Goal: Information Seeking & Learning: Check status

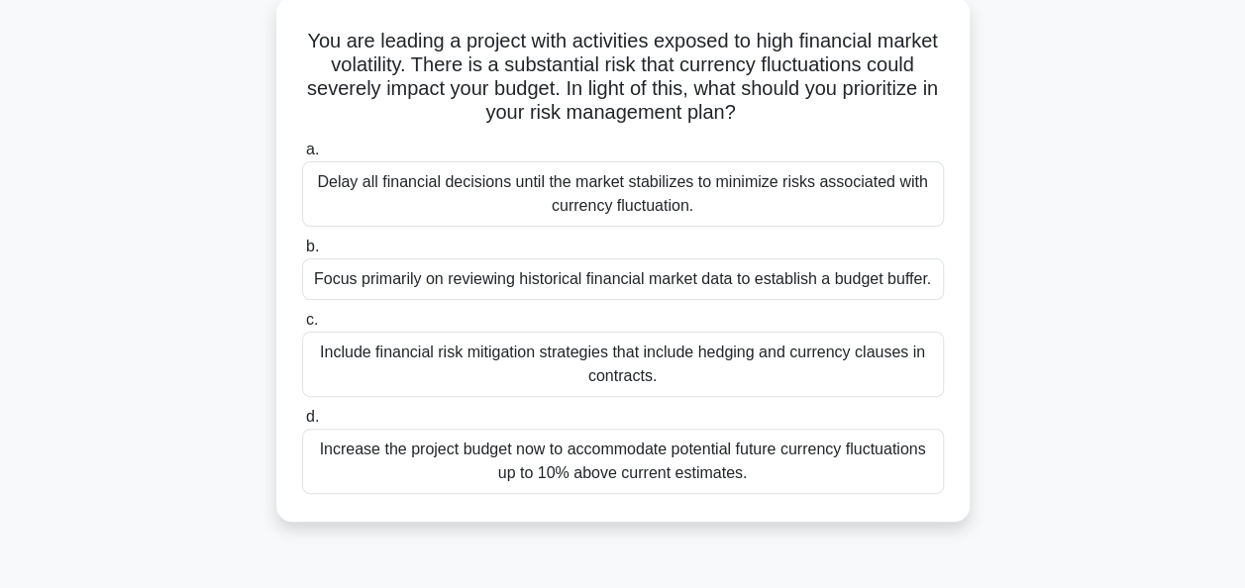
scroll to position [158, 0]
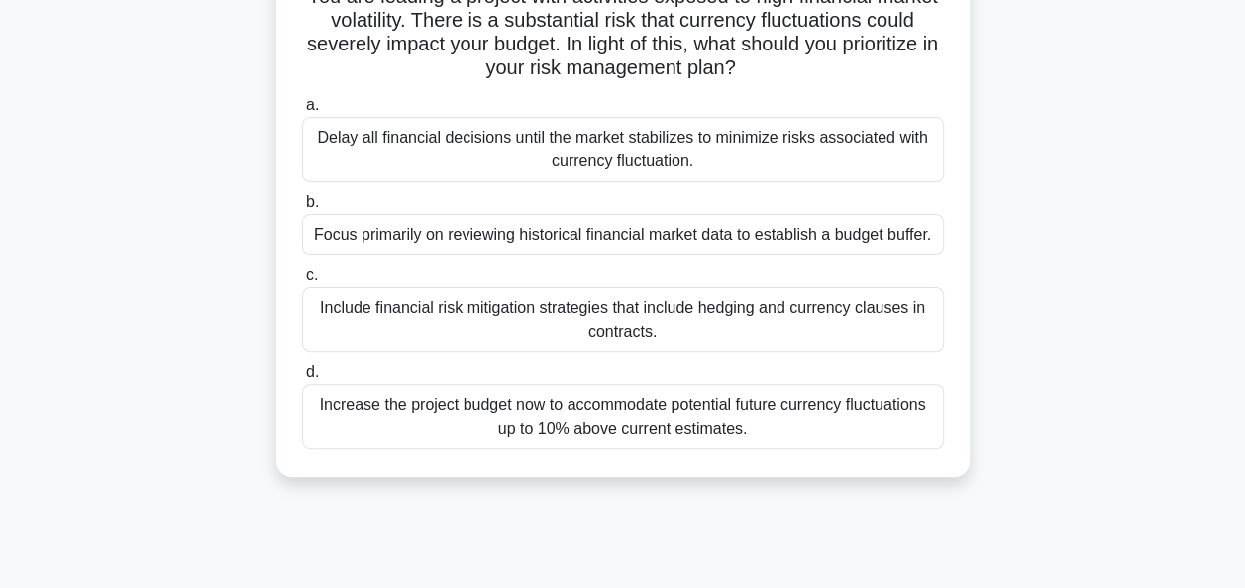
click at [430, 314] on div "Include financial risk mitigation strategies that include hedging and currency …" at bounding box center [623, 319] width 642 height 65
click at [302, 282] on input "c. Include financial risk mitigation strategies that include hedging and curren…" at bounding box center [302, 275] width 0 height 13
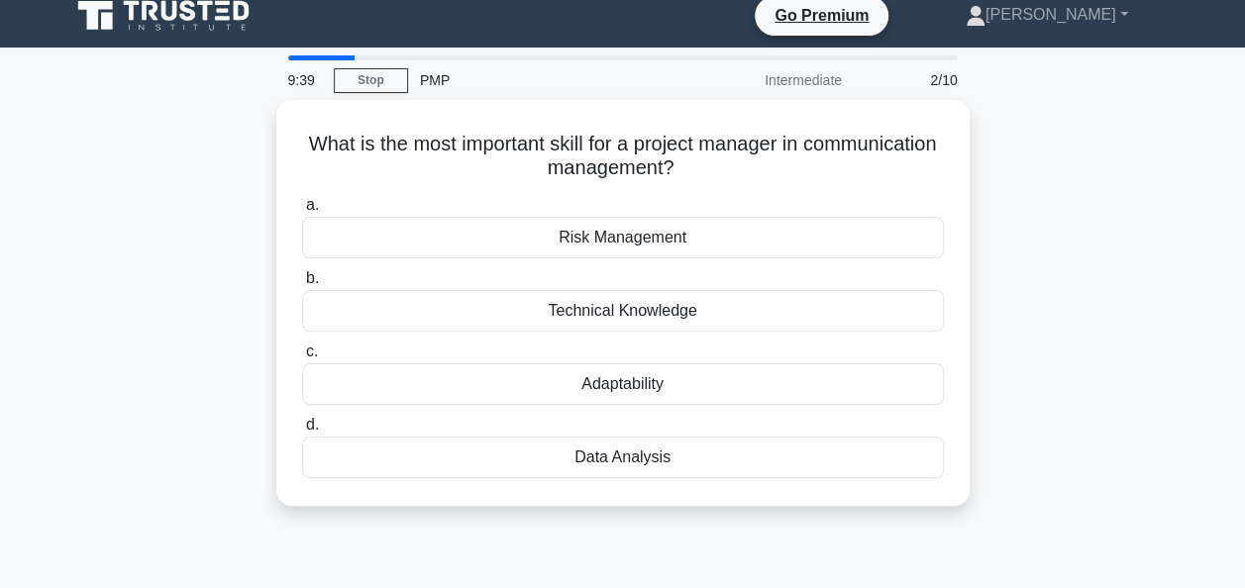
scroll to position [0, 0]
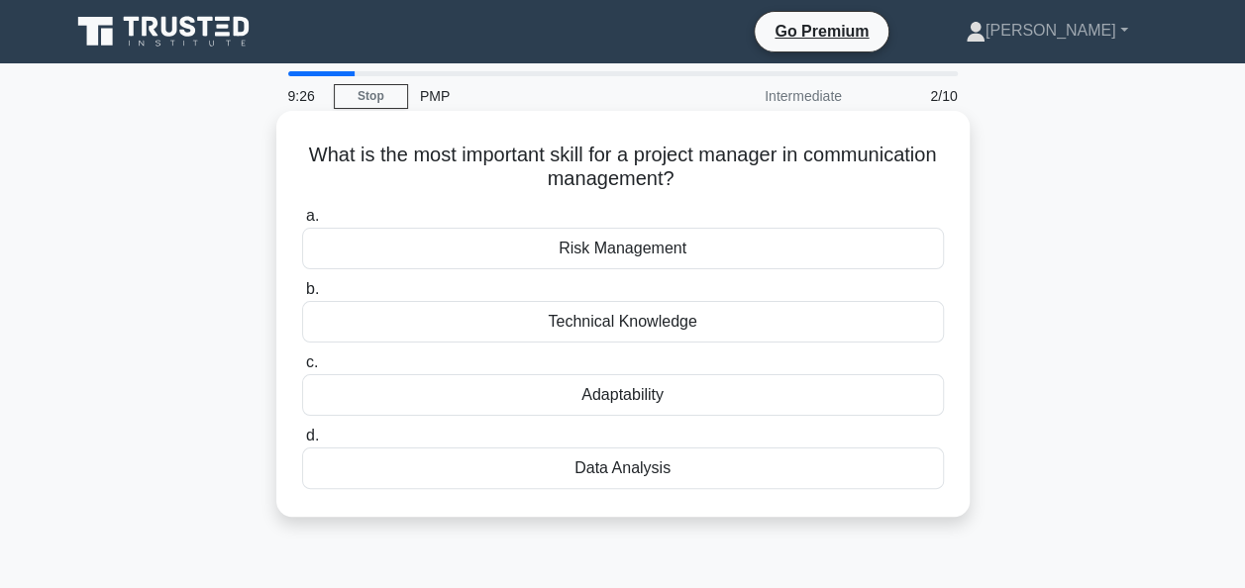
click at [465, 395] on div "Adaptability" at bounding box center [623, 395] width 642 height 42
click at [302, 369] on input "c. Adaptability" at bounding box center [302, 363] width 0 height 13
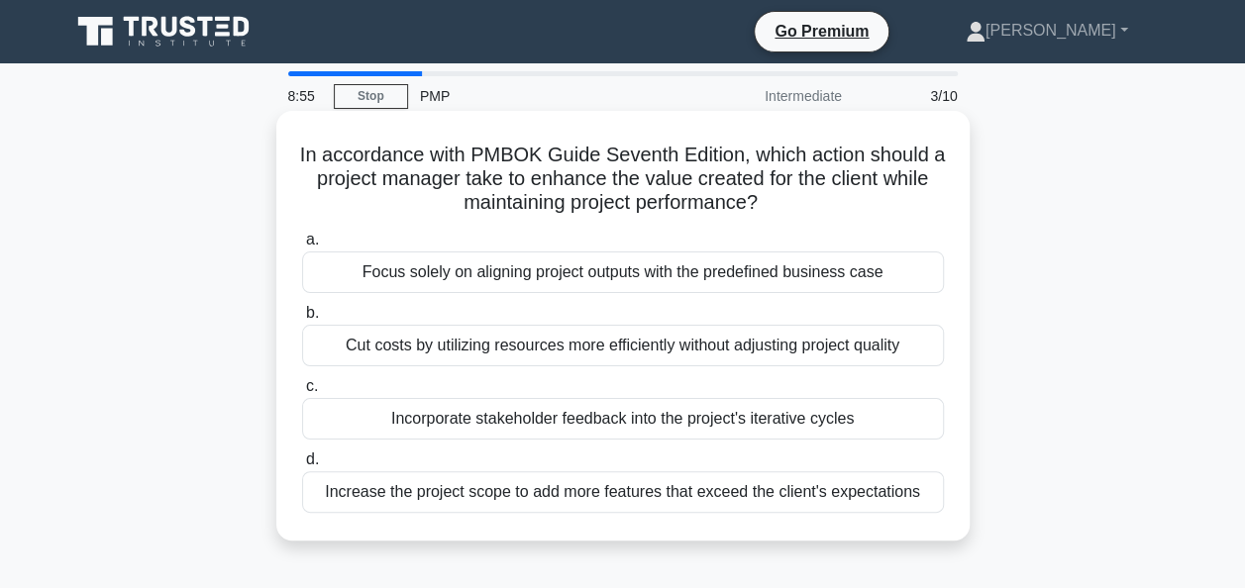
click at [414, 418] on div "Incorporate stakeholder feedback into the project's iterative cycles" at bounding box center [623, 419] width 642 height 42
click at [302, 393] on input "c. Incorporate stakeholder feedback into the project's iterative cycles" at bounding box center [302, 386] width 0 height 13
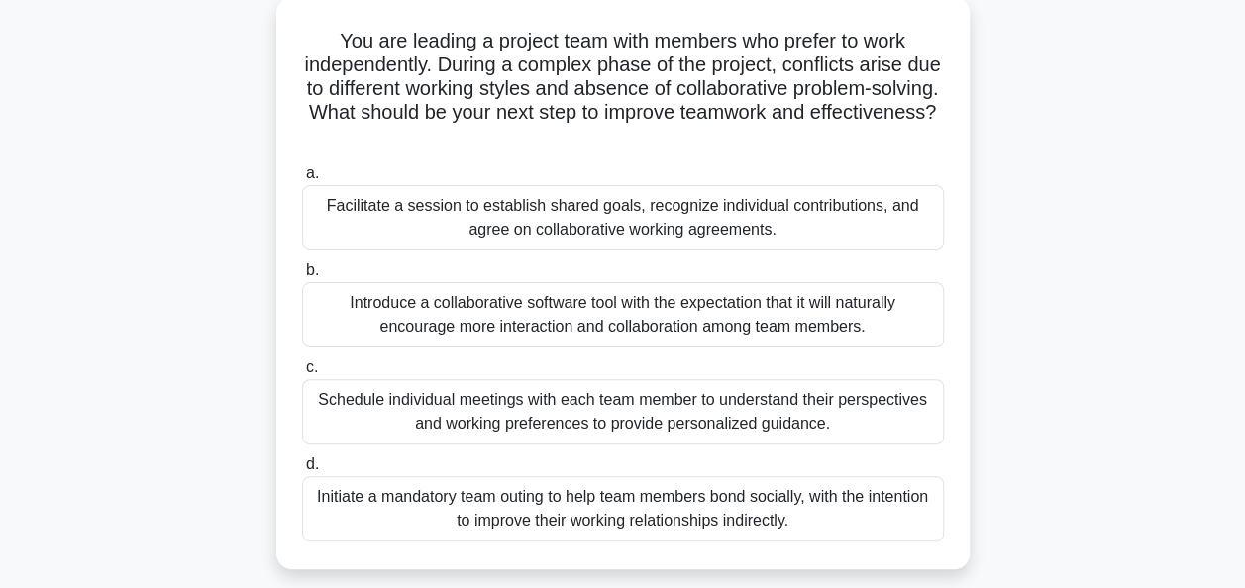
scroll to position [158, 0]
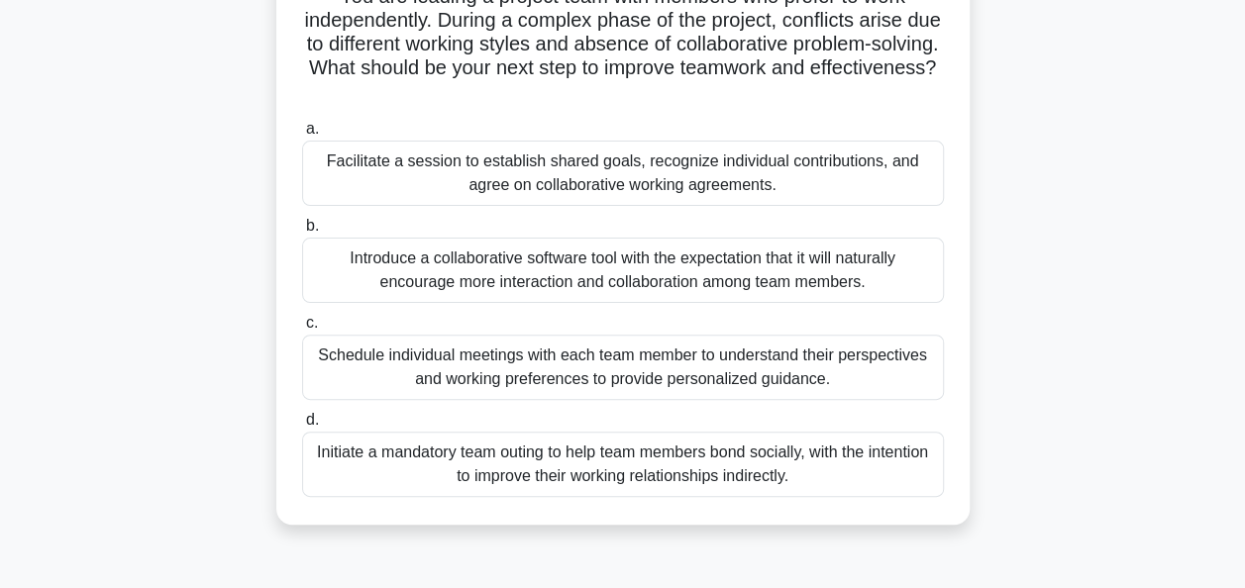
click at [343, 169] on div "Facilitate a session to establish shared goals, recognize individual contributi…" at bounding box center [623, 173] width 642 height 65
click at [302, 136] on input "a. Facilitate a session to establish shared goals, recognize individual contrib…" at bounding box center [302, 129] width 0 height 13
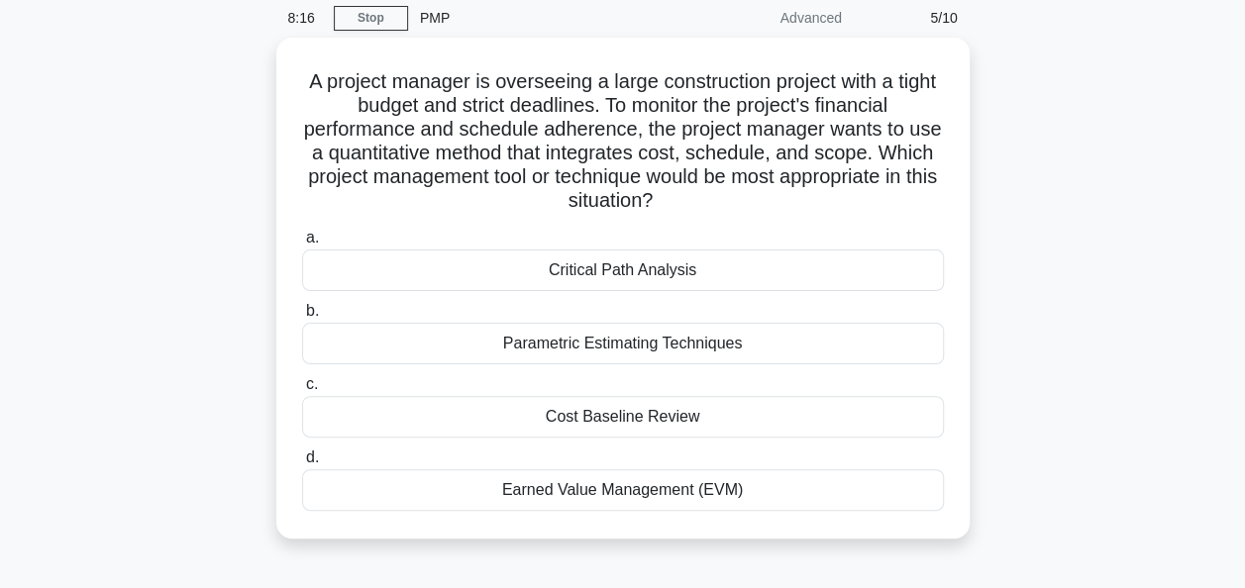
scroll to position [79, 0]
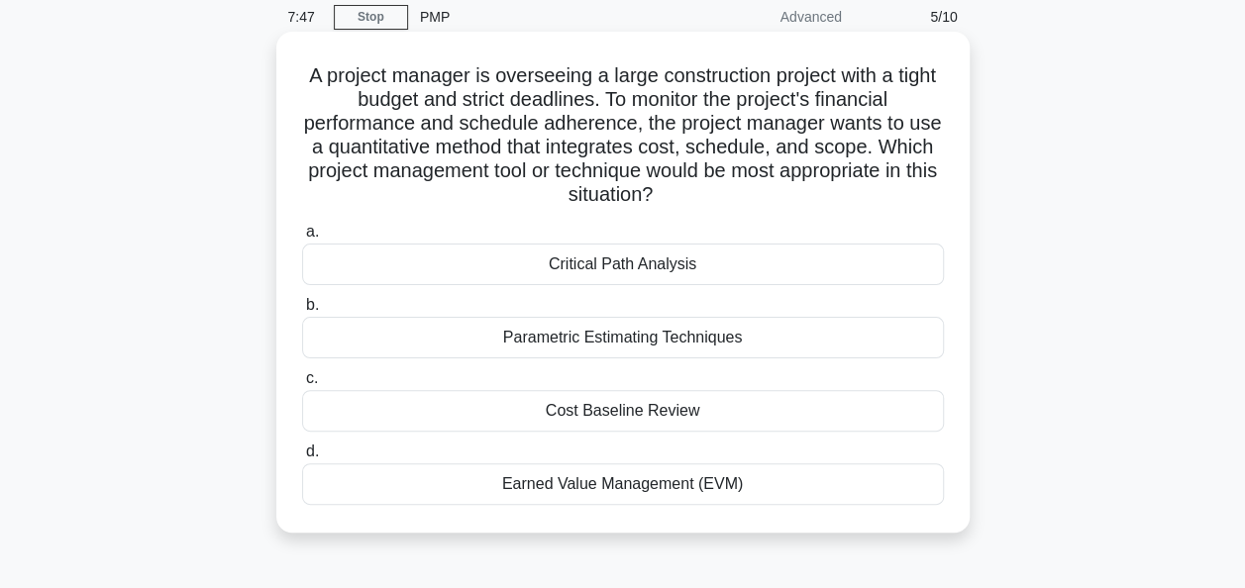
click at [424, 417] on div "Cost Baseline Review" at bounding box center [623, 411] width 642 height 42
click at [302, 385] on input "c. Cost Baseline Review" at bounding box center [302, 378] width 0 height 13
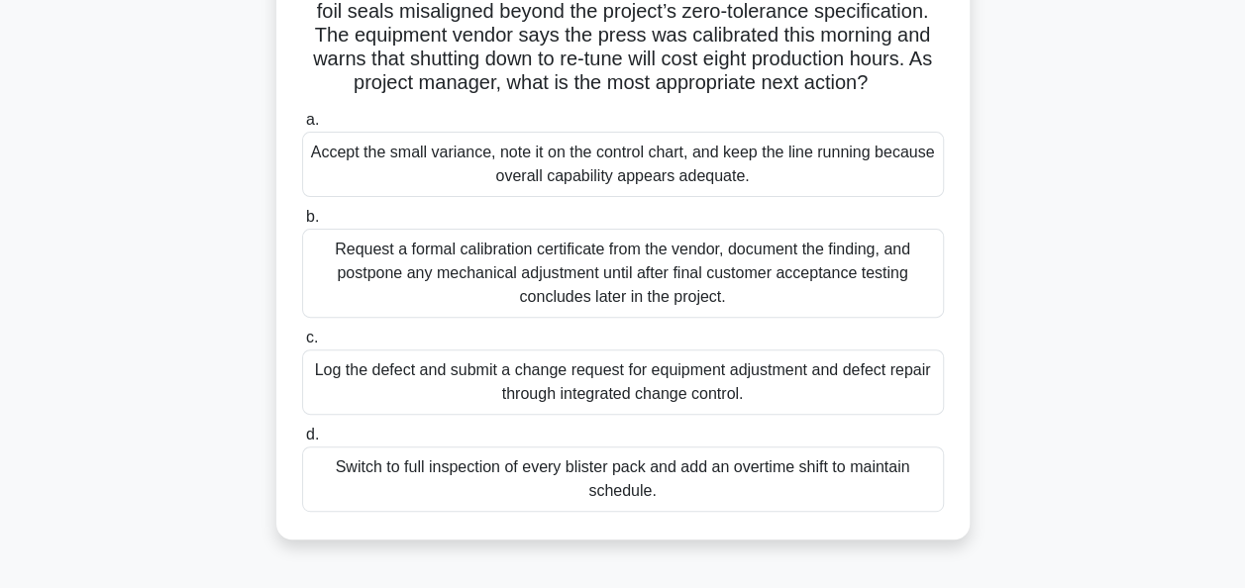
scroll to position [198, 0]
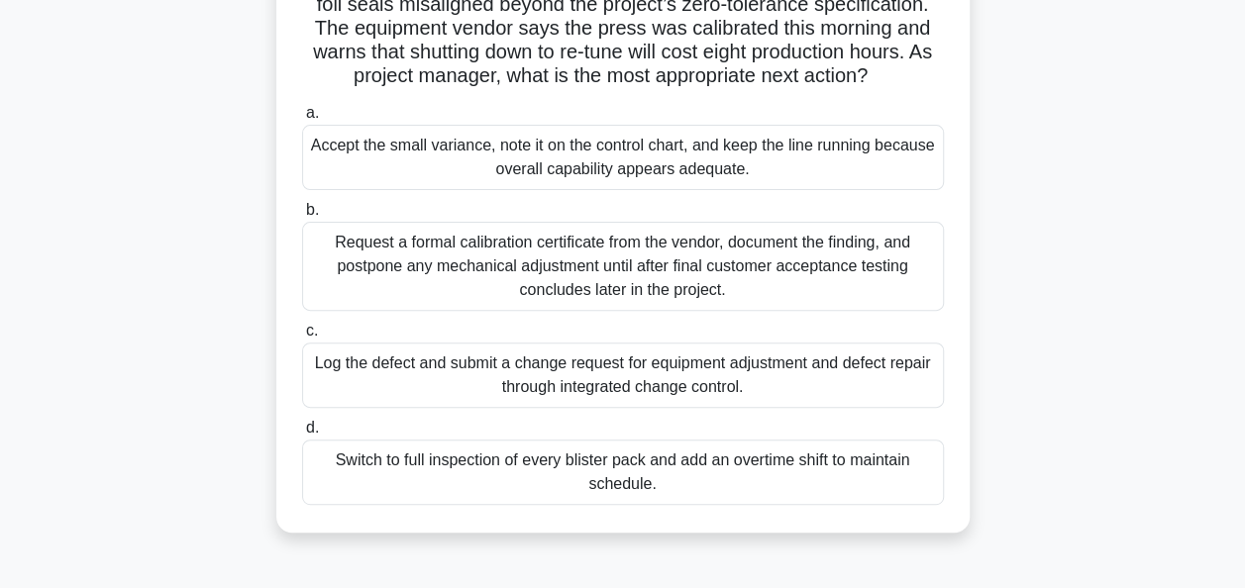
click at [333, 398] on div "Log the defect and submit a change request for equipment adjustment and defect …" at bounding box center [623, 375] width 642 height 65
click at [302, 338] on input "c. Log the defect and submit a change request for equipment adjustment and defe…" at bounding box center [302, 331] width 0 height 13
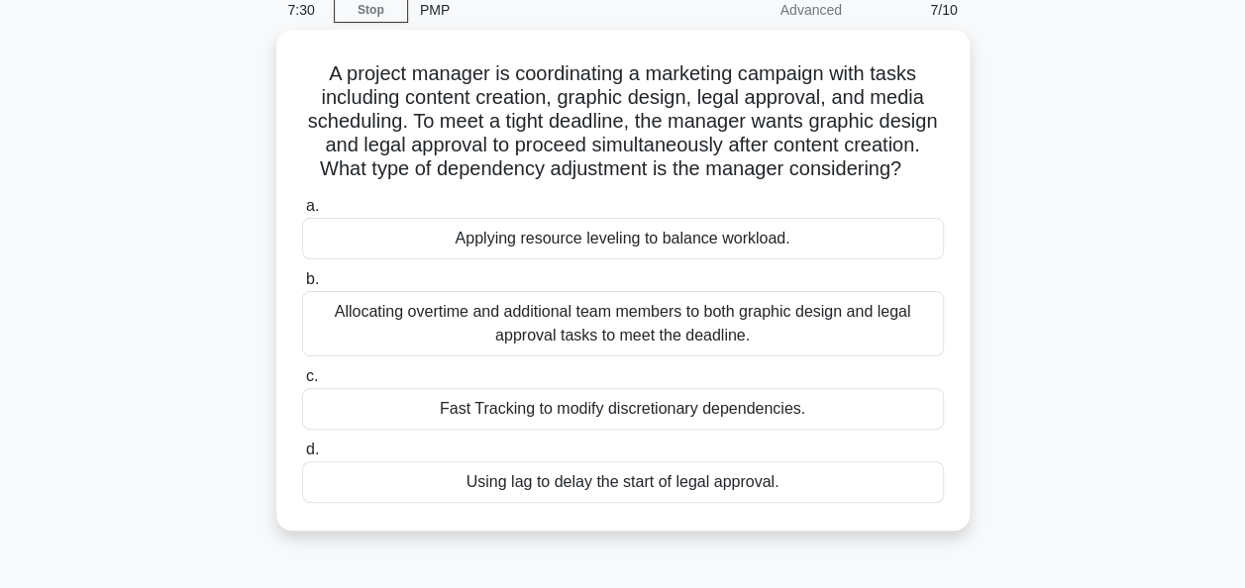
scroll to position [119, 0]
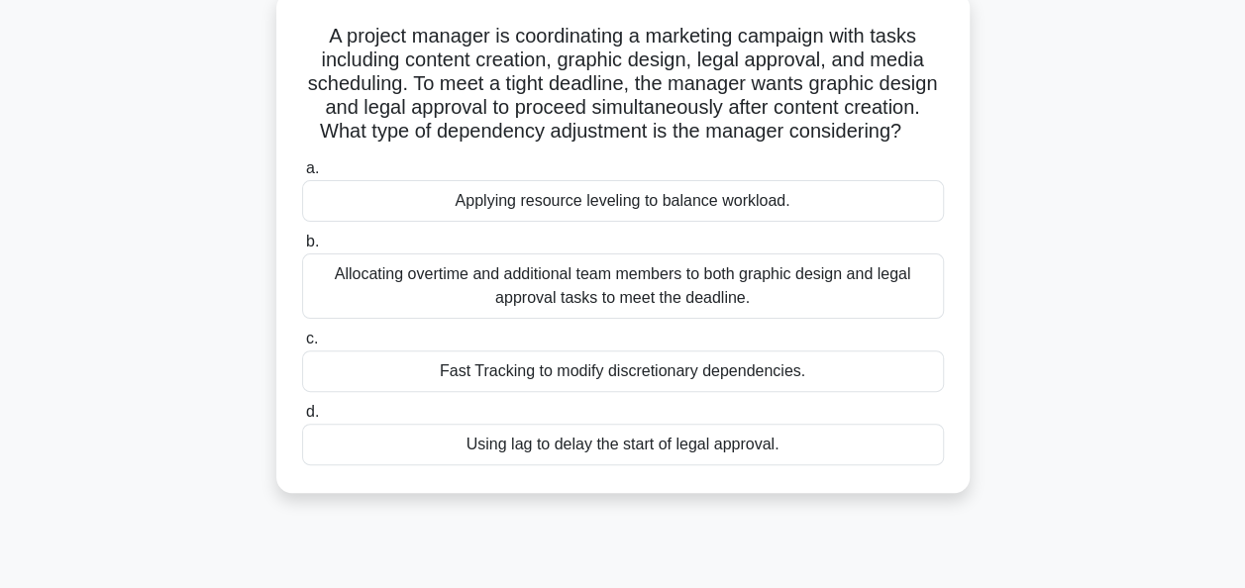
click at [422, 392] on div "Fast Tracking to modify discretionary dependencies." at bounding box center [623, 372] width 642 height 42
click at [302, 346] on input "c. Fast Tracking to modify discretionary dependencies." at bounding box center [302, 339] width 0 height 13
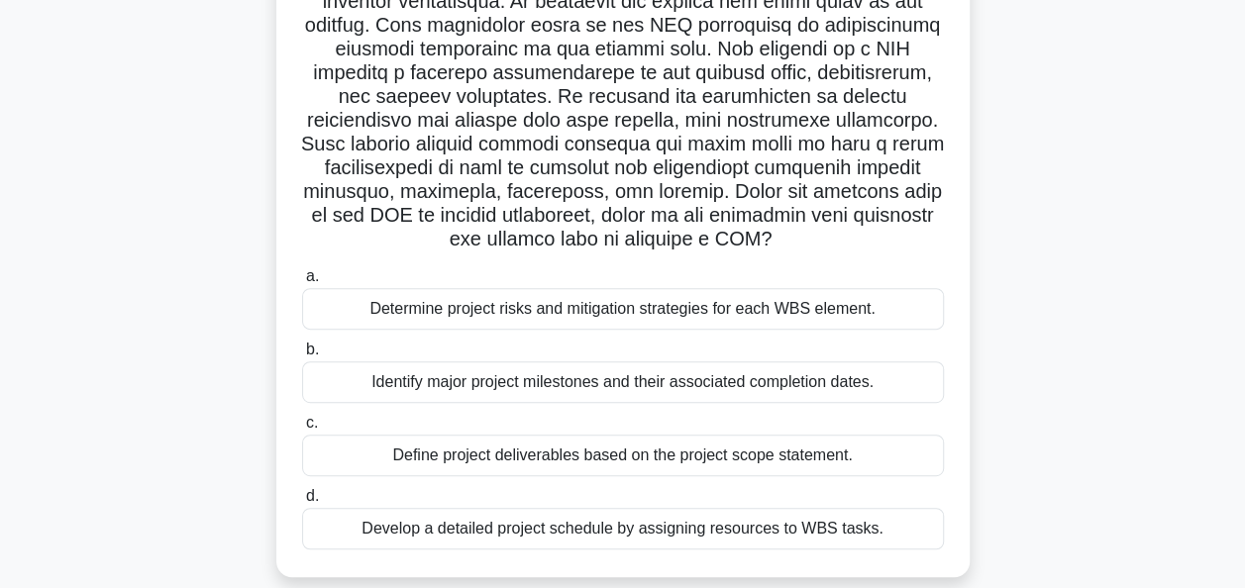
scroll to position [317, 0]
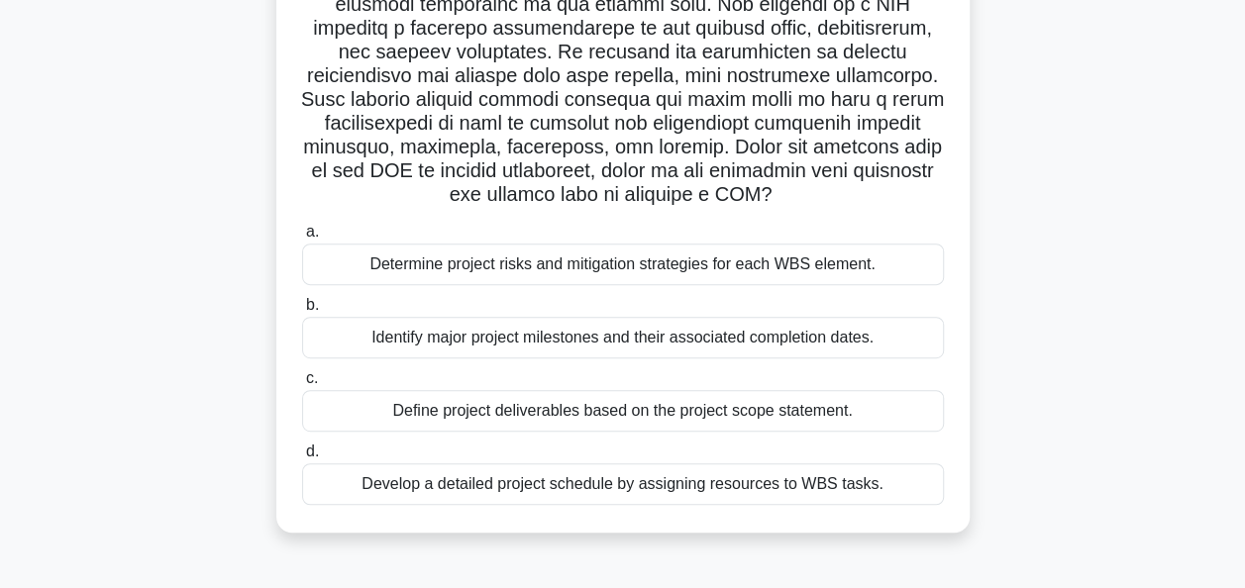
click at [344, 417] on div "Define project deliverables based on the project scope statement." at bounding box center [623, 411] width 642 height 42
click at [302, 385] on input "c. Define project deliverables based on the project scope statement." at bounding box center [302, 378] width 0 height 13
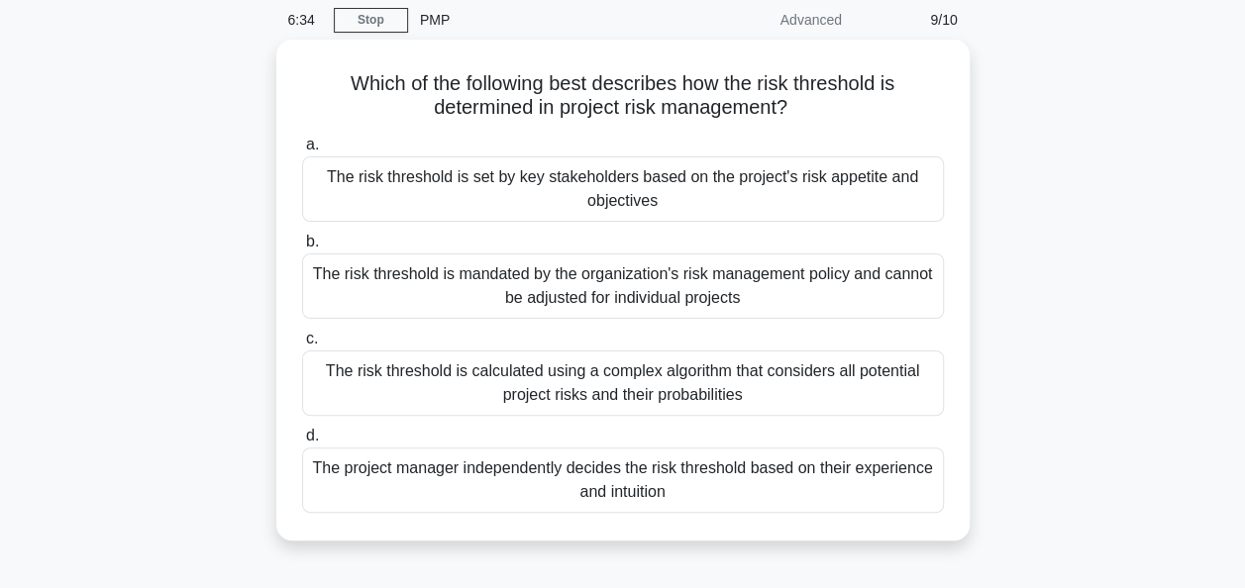
scroll to position [79, 0]
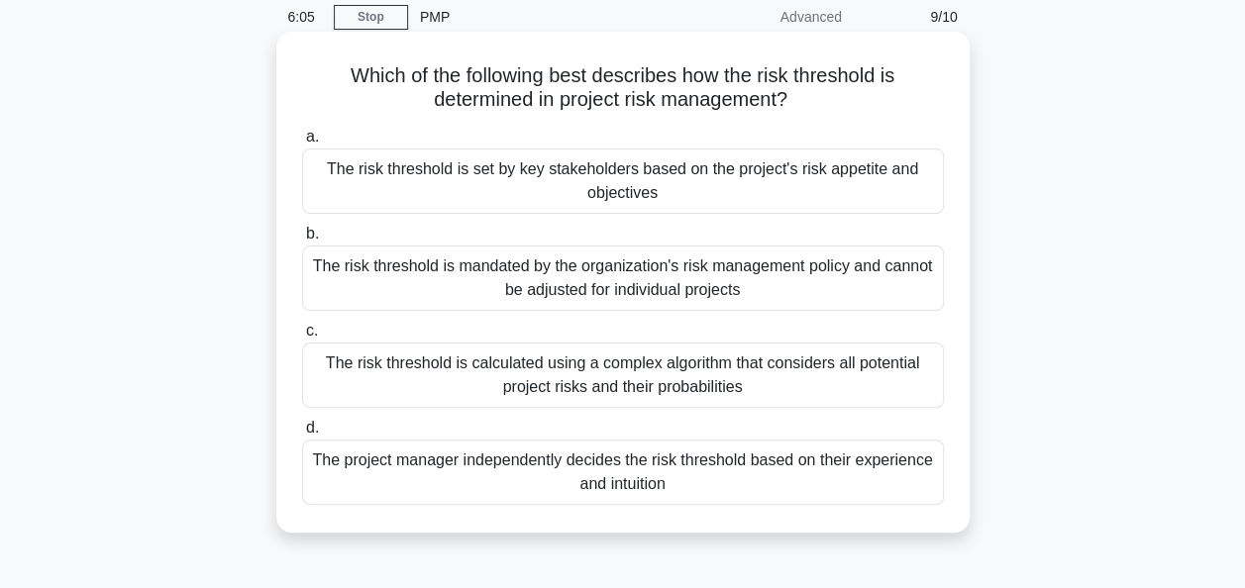
click at [319, 179] on div "The risk threshold is set by key stakeholders based on the project's risk appet…" at bounding box center [623, 181] width 642 height 65
click at [302, 144] on input "a. The risk threshold is set by key stakeholders based on the project's risk ap…" at bounding box center [302, 137] width 0 height 13
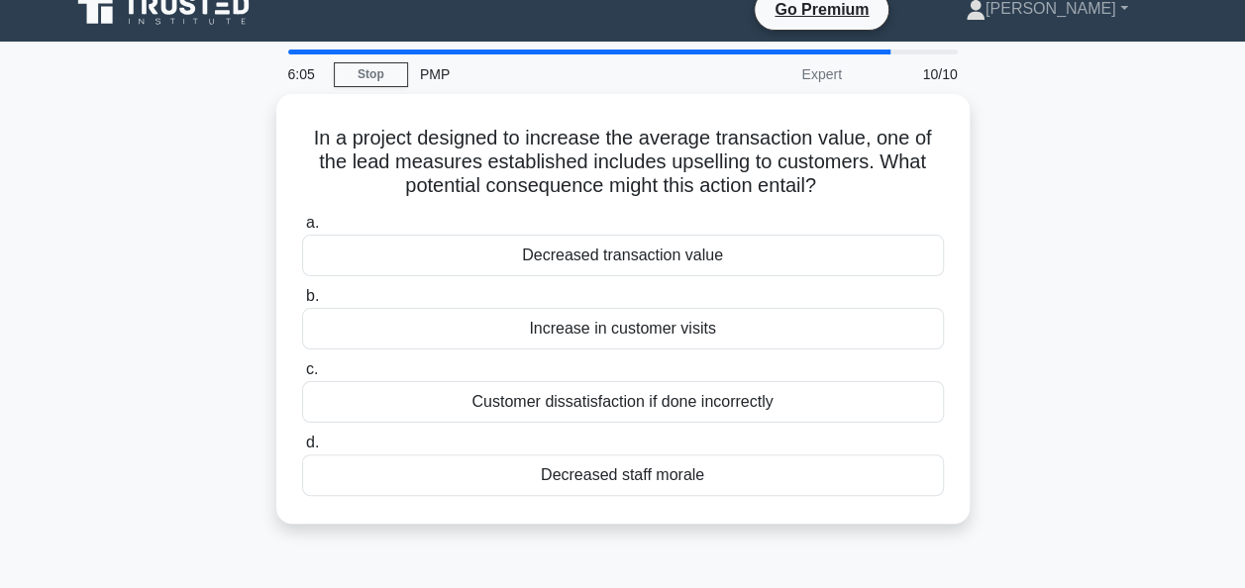
scroll to position [0, 0]
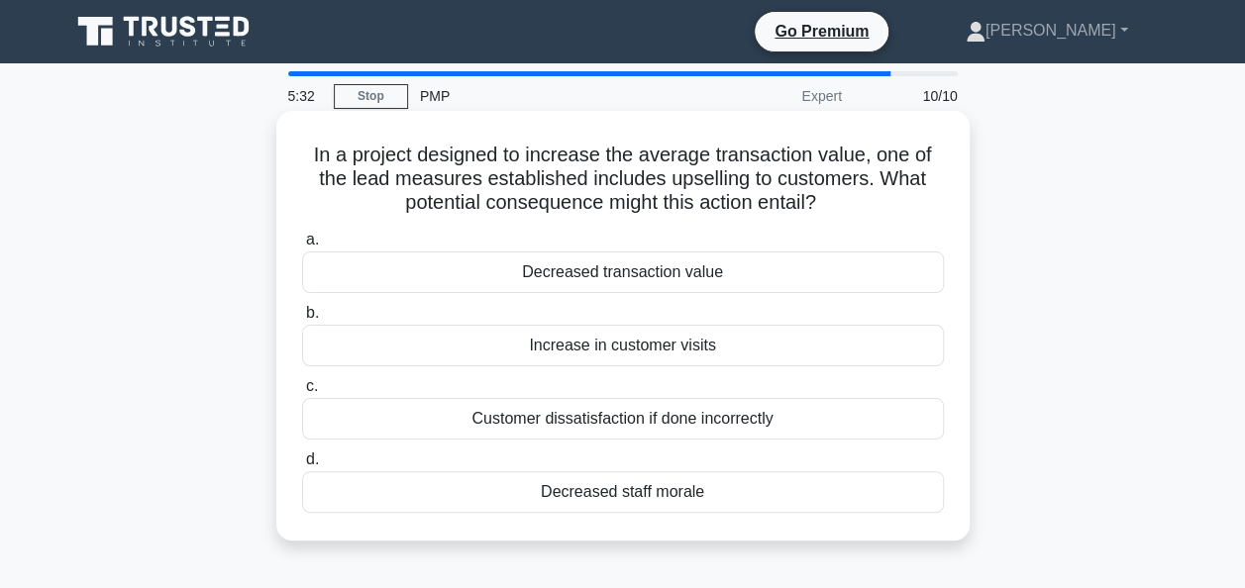
click at [471, 414] on div "Customer dissatisfaction if done incorrectly" at bounding box center [623, 419] width 642 height 42
click at [302, 393] on input "c. Customer dissatisfaction if done incorrectly" at bounding box center [302, 386] width 0 height 13
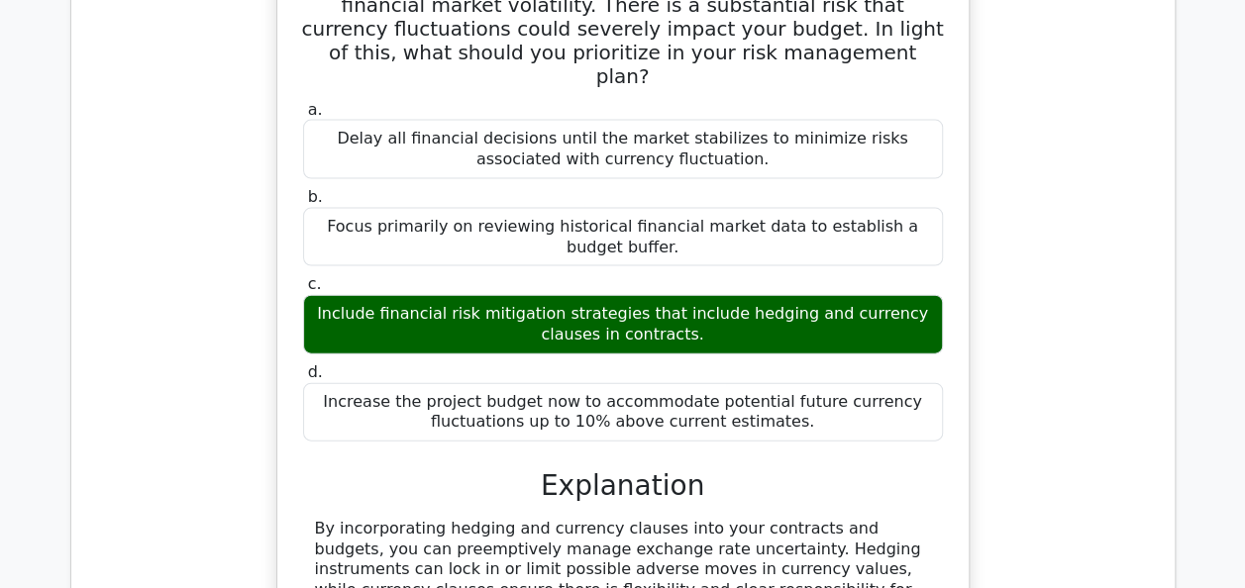
scroll to position [2571, 0]
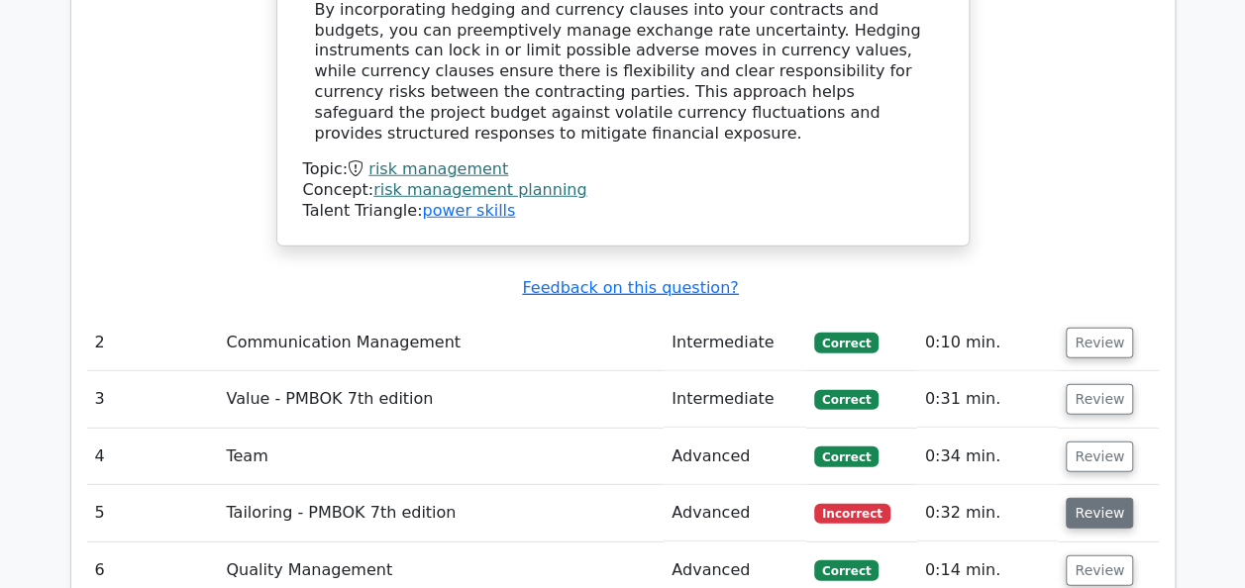
click at [1107, 498] on button "Review" at bounding box center [1099, 513] width 67 height 31
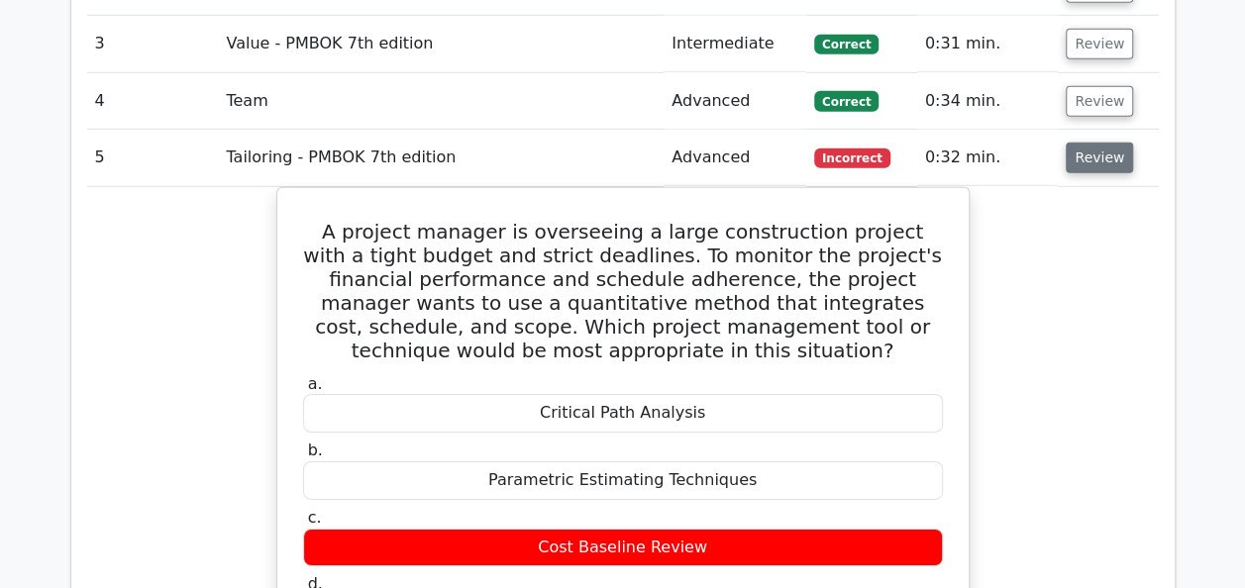
scroll to position [2927, 0]
